Goal: Transaction & Acquisition: Purchase product/service

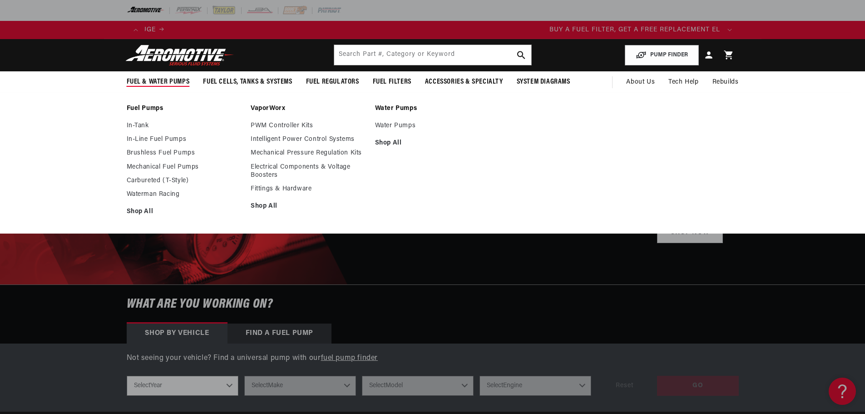
click at [161, 80] on span "Fuel & Water Pumps" at bounding box center [158, 82] width 63 height 10
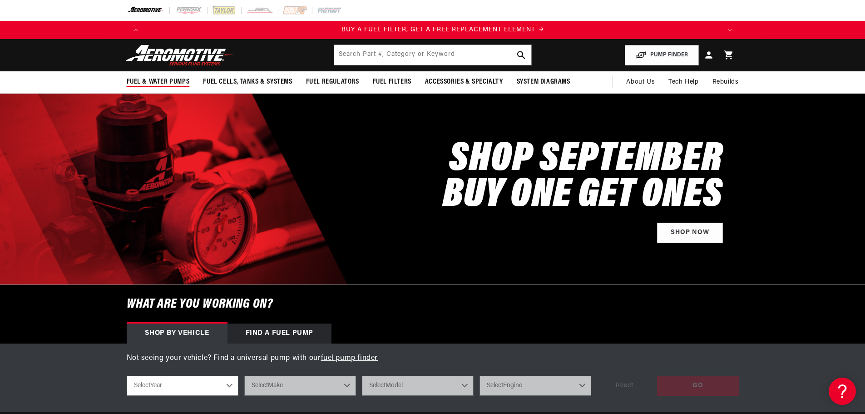
scroll to position [0, 576]
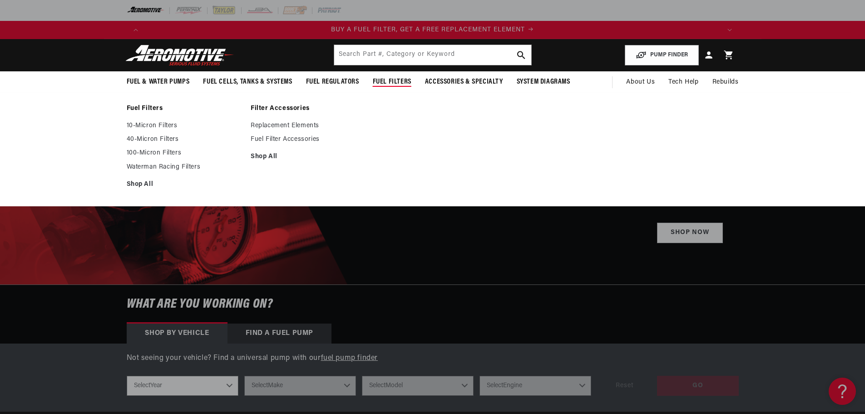
click at [390, 78] on span "Fuel Filters" at bounding box center [392, 82] width 39 height 10
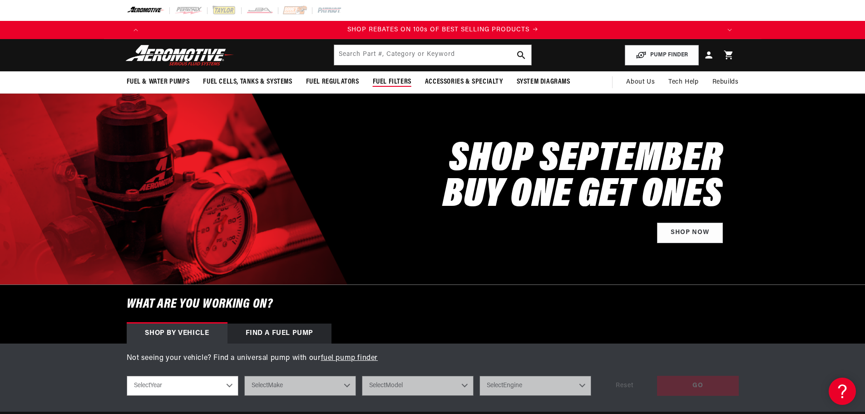
scroll to position [0, 1151]
click at [387, 79] on span "Fuel Filters" at bounding box center [392, 82] width 39 height 10
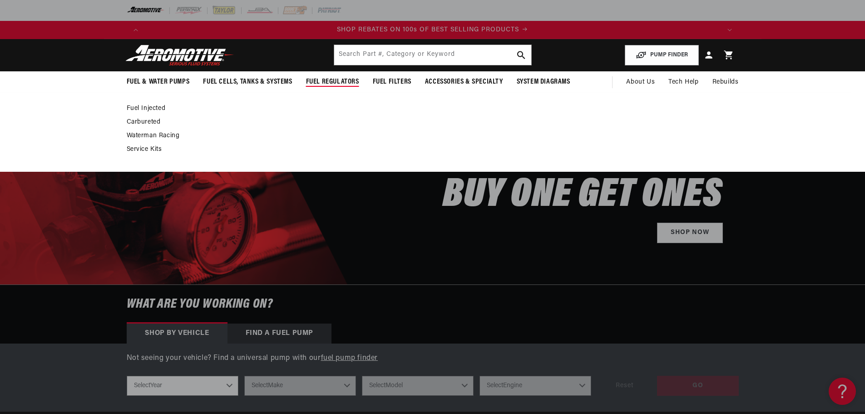
click at [321, 79] on span "Fuel Regulators" at bounding box center [332, 82] width 53 height 10
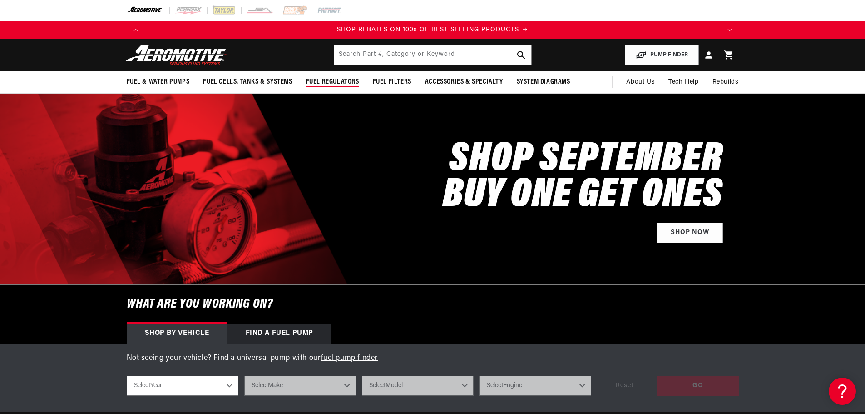
click at [321, 79] on span "Fuel Regulators" at bounding box center [332, 82] width 53 height 10
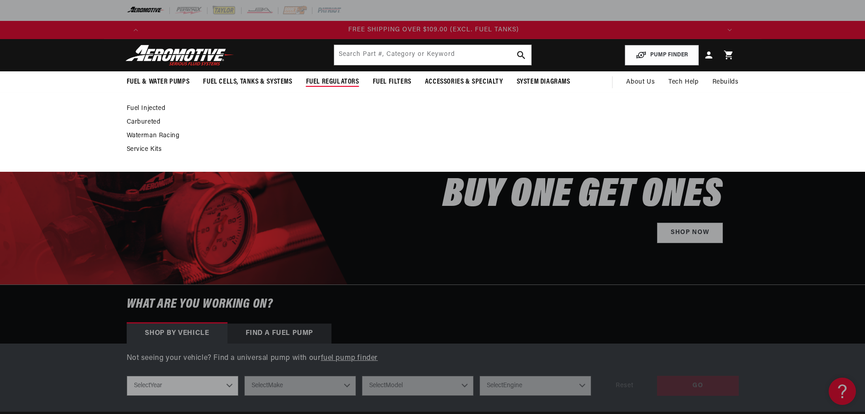
scroll to position [0, 1727]
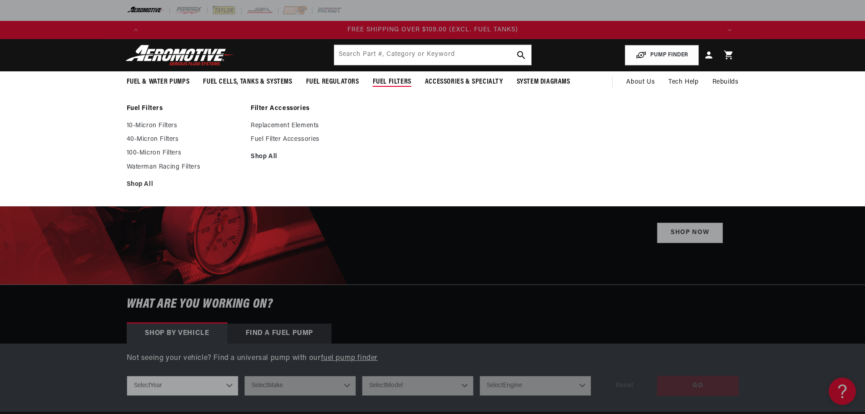
click at [390, 82] on span "Fuel Filters" at bounding box center [392, 82] width 39 height 10
click at [143, 122] on link "10-Micron Filters" at bounding box center [184, 126] width 115 height 8
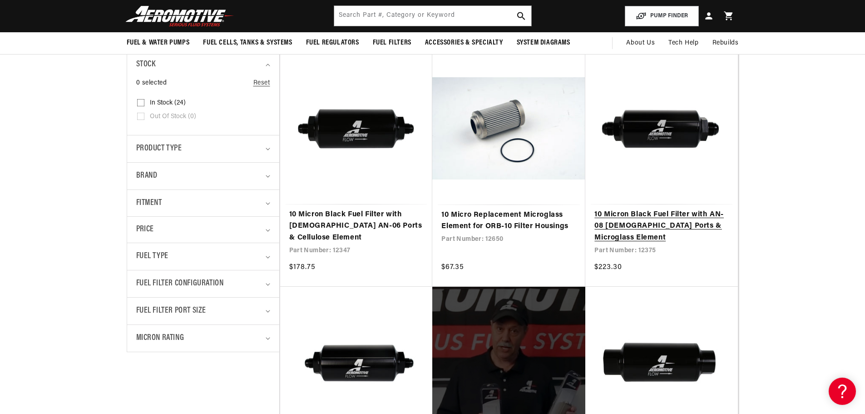
scroll to position [0, 1151]
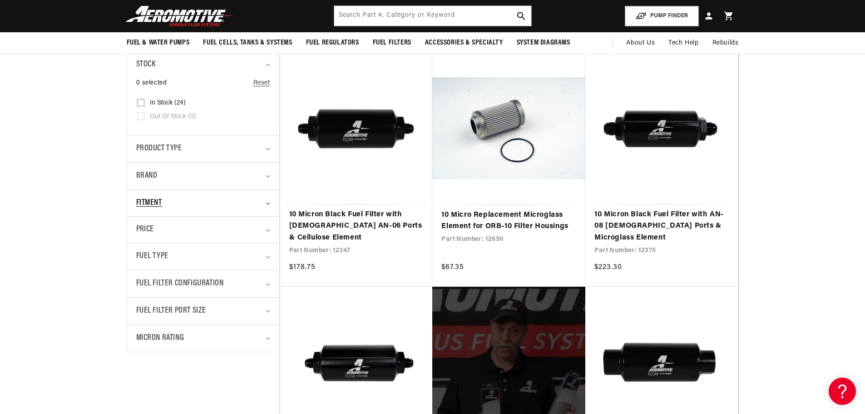
click at [266, 203] on icon "Fitment (0 selected)" at bounding box center [268, 203] width 5 height 3
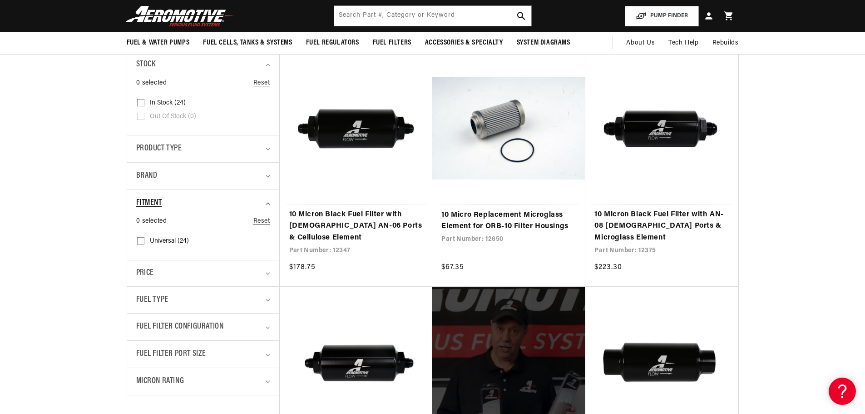
click at [266, 203] on icon "Fitment (0 selected)" at bounding box center [268, 203] width 5 height 3
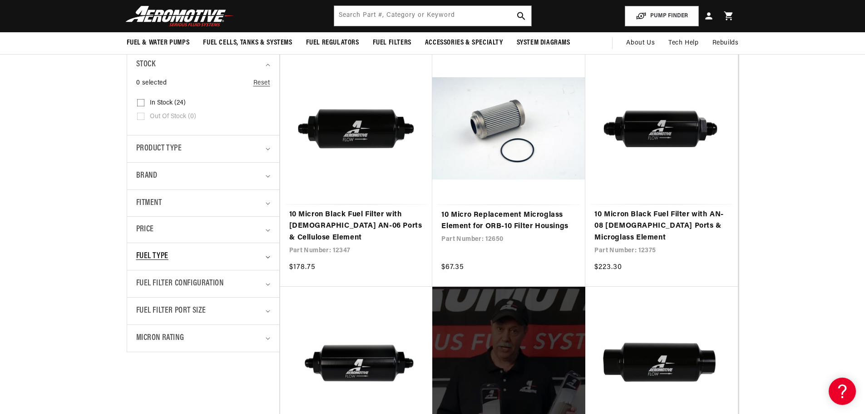
click at [267, 253] on summary "Fuel Type" at bounding box center [203, 256] width 134 height 27
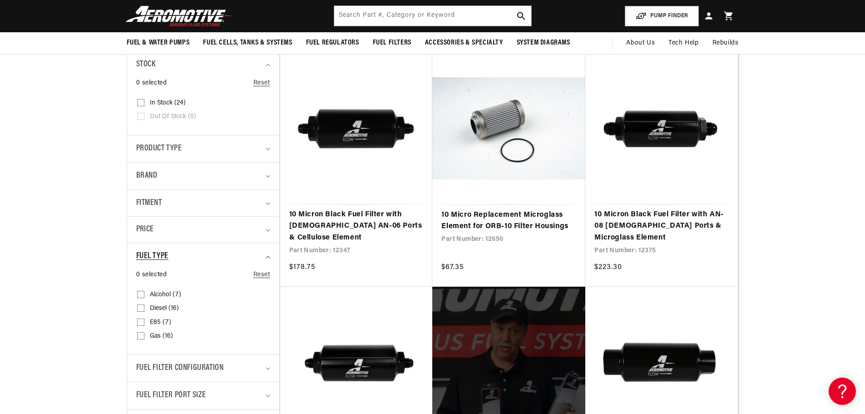
scroll to position [0, 1727]
click at [137, 322] on input "E85 (7) E85 (7 products)" at bounding box center [140, 323] width 7 height 7
checkbox input "true"
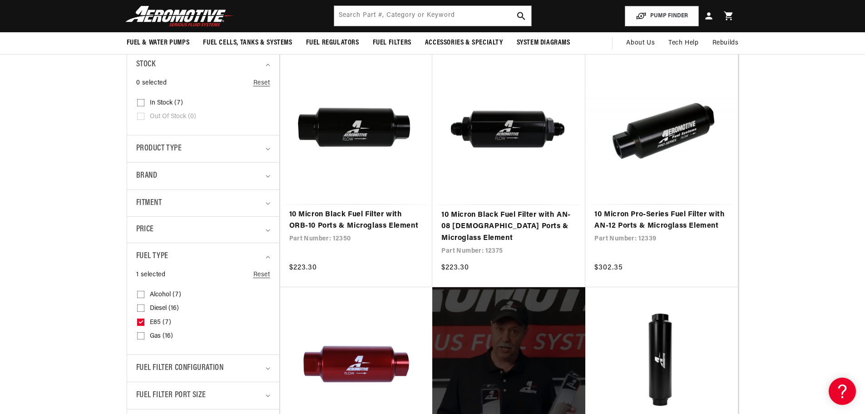
scroll to position [0, 1151]
click at [518, 217] on link "10 Micron Black Fuel Filter with AN-08 Male Ports & Microglass Element" at bounding box center [508, 226] width 135 height 35
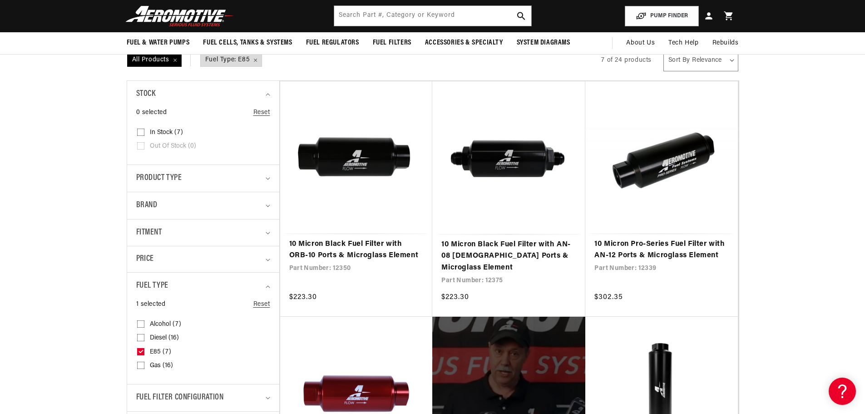
scroll to position [136, 0]
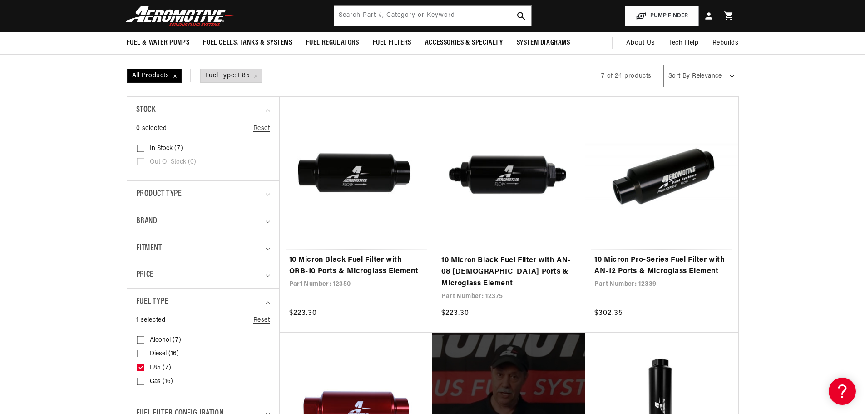
click at [514, 264] on link "10 Micron Black Fuel Filter with AN-08 Male Ports & Microglass Element" at bounding box center [508, 272] width 135 height 35
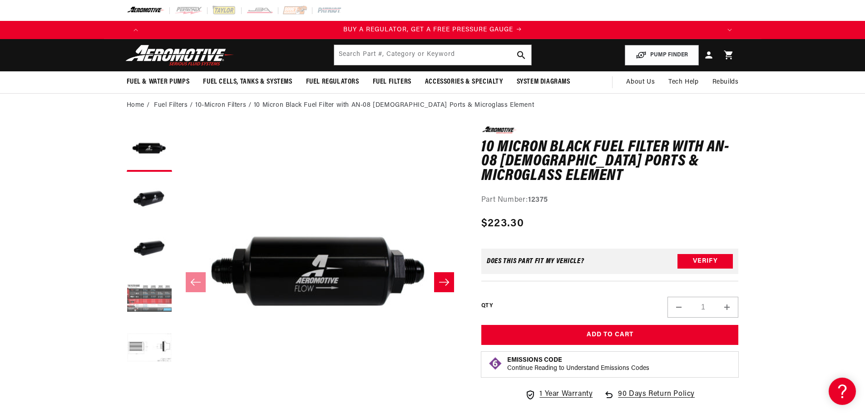
click at [138, 291] on button "Load image 4 in gallery view" at bounding box center [149, 298] width 45 height 45
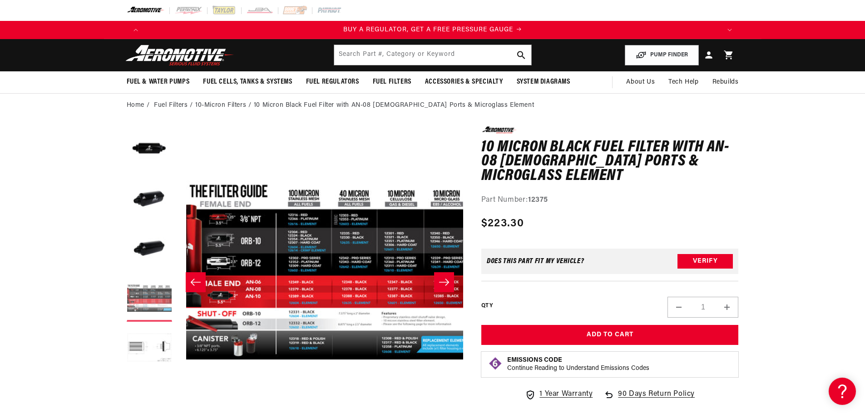
scroll to position [0, 860]
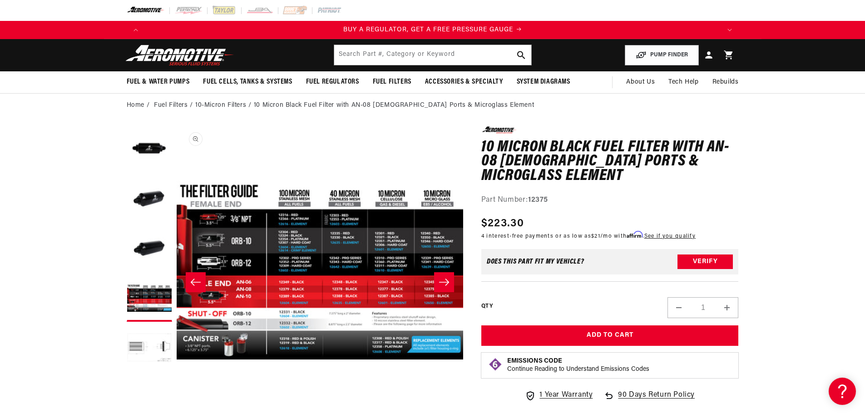
click at [177, 413] on button "Open media 4 in modal" at bounding box center [177, 413] width 0 height 0
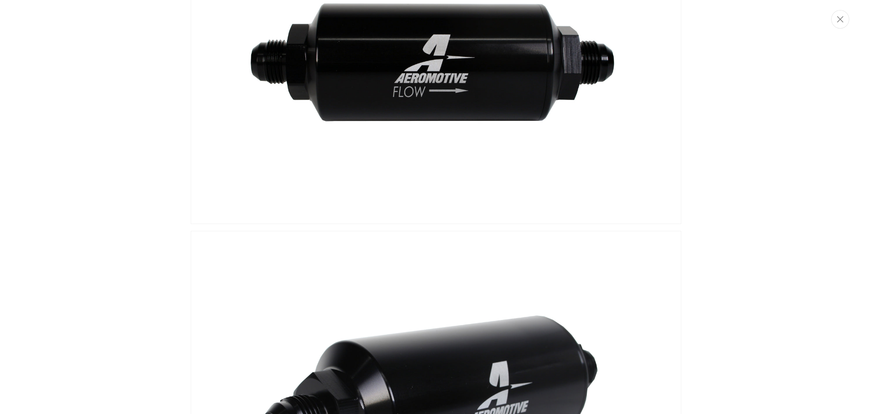
scroll to position [0, 0]
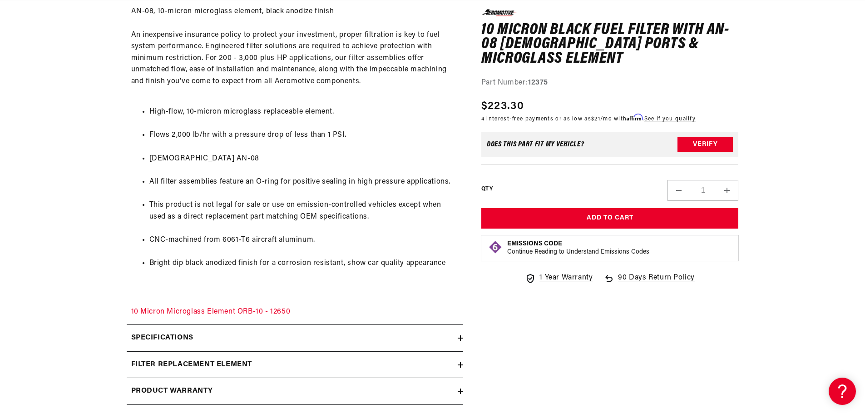
scroll to position [590, 0]
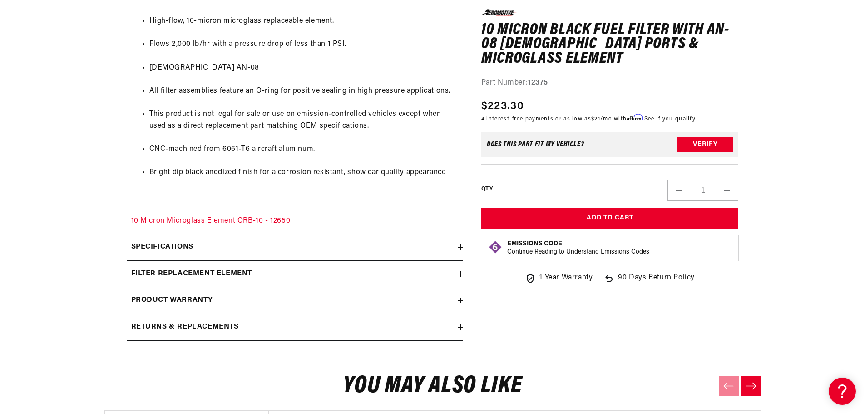
click at [459, 244] on summary "Specifications" at bounding box center [295, 247] width 336 height 26
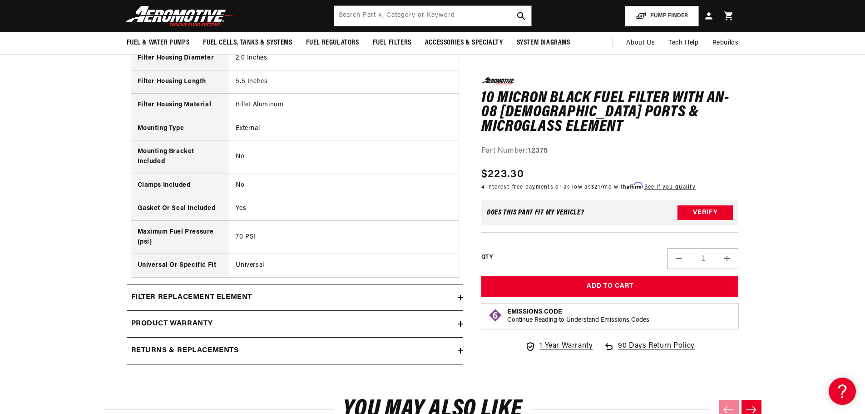
scroll to position [0, 0]
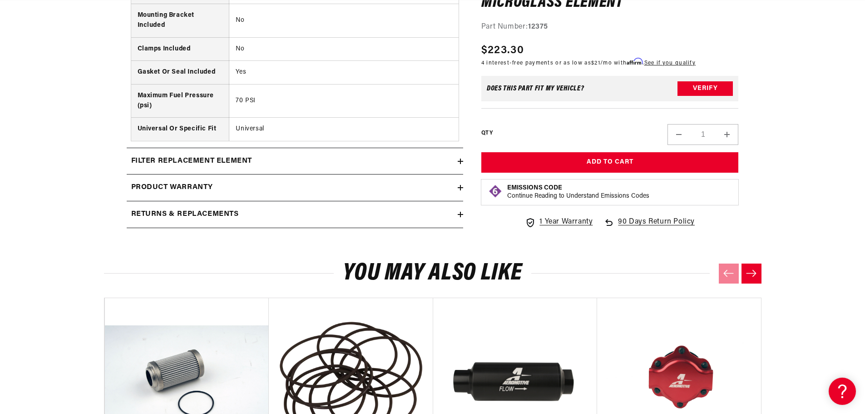
click at [461, 158] on summary "filter replacement element" at bounding box center [295, 161] width 336 height 26
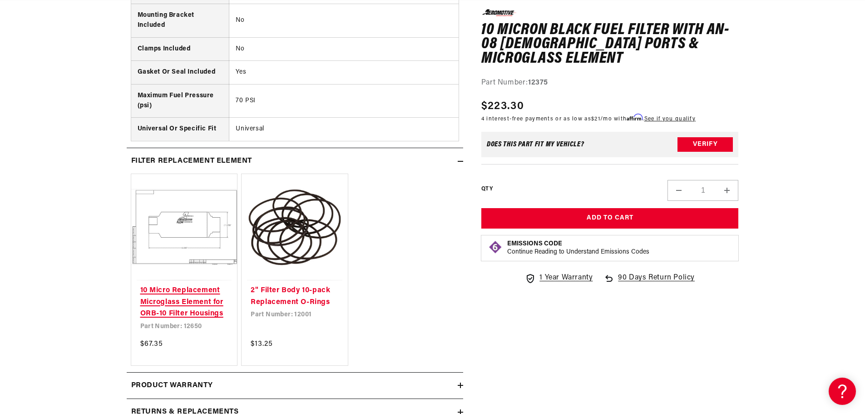
click at [179, 285] on link "10 Micro Replacement Microglass Element for ORB-10 Filter Housings" at bounding box center [184, 302] width 88 height 35
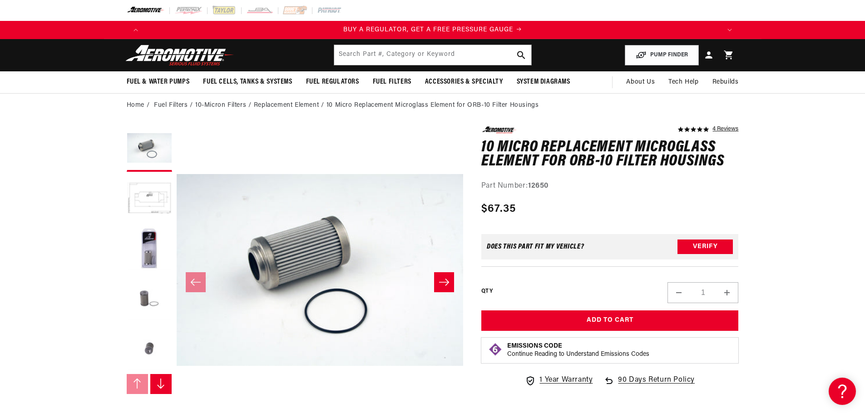
click at [441, 280] on icon "Slide right" at bounding box center [444, 281] width 11 height 9
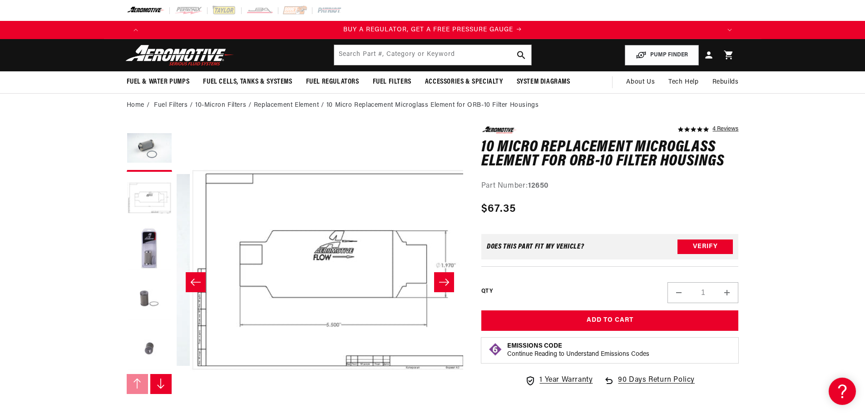
scroll to position [0, 286]
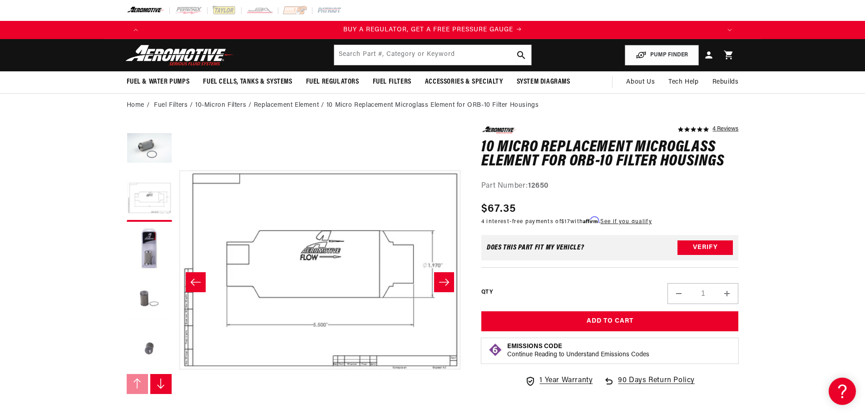
click at [444, 285] on icon "Slide right" at bounding box center [444, 281] width 11 height 9
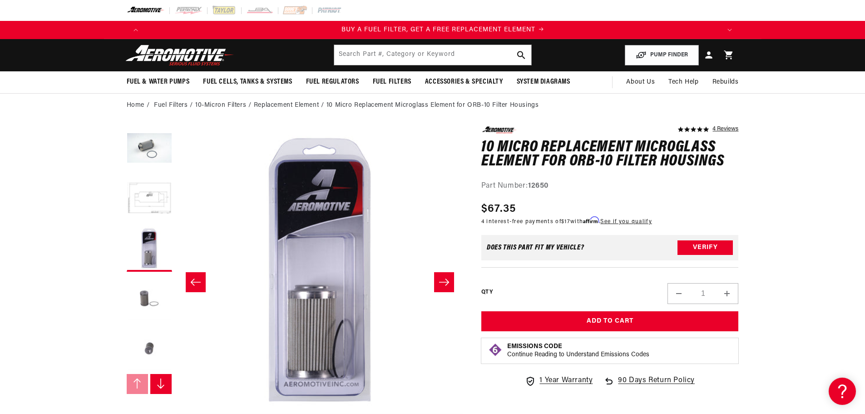
scroll to position [0, 576]
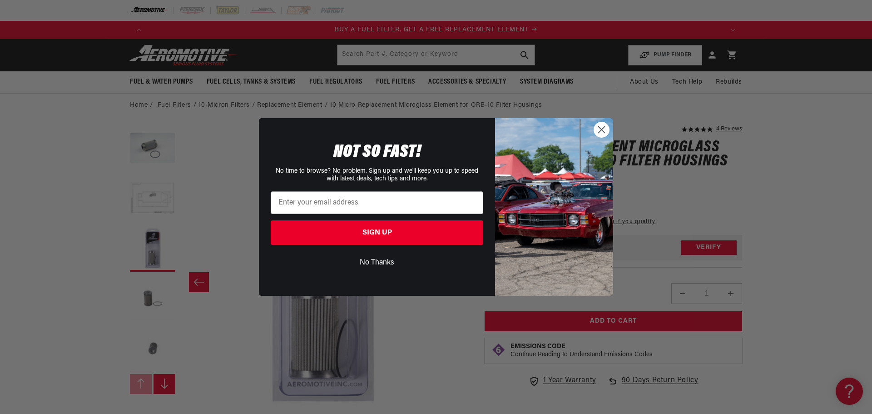
click at [600, 132] on circle "Close dialog" at bounding box center [601, 129] width 15 height 15
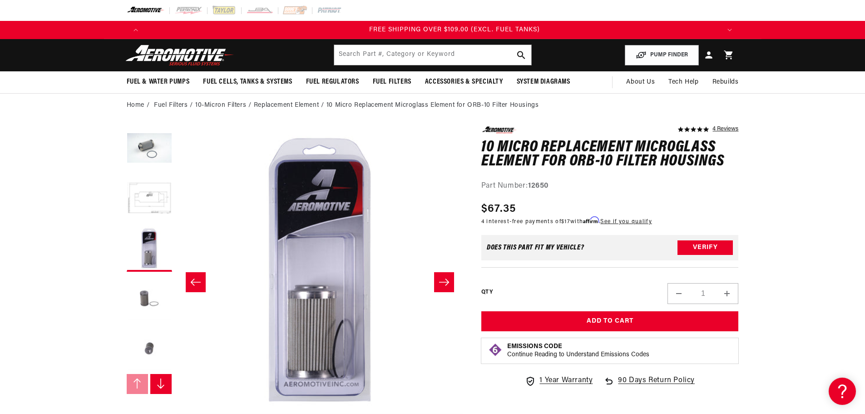
scroll to position [0, 1727]
